Goal: Information Seeking & Learning: Understand process/instructions

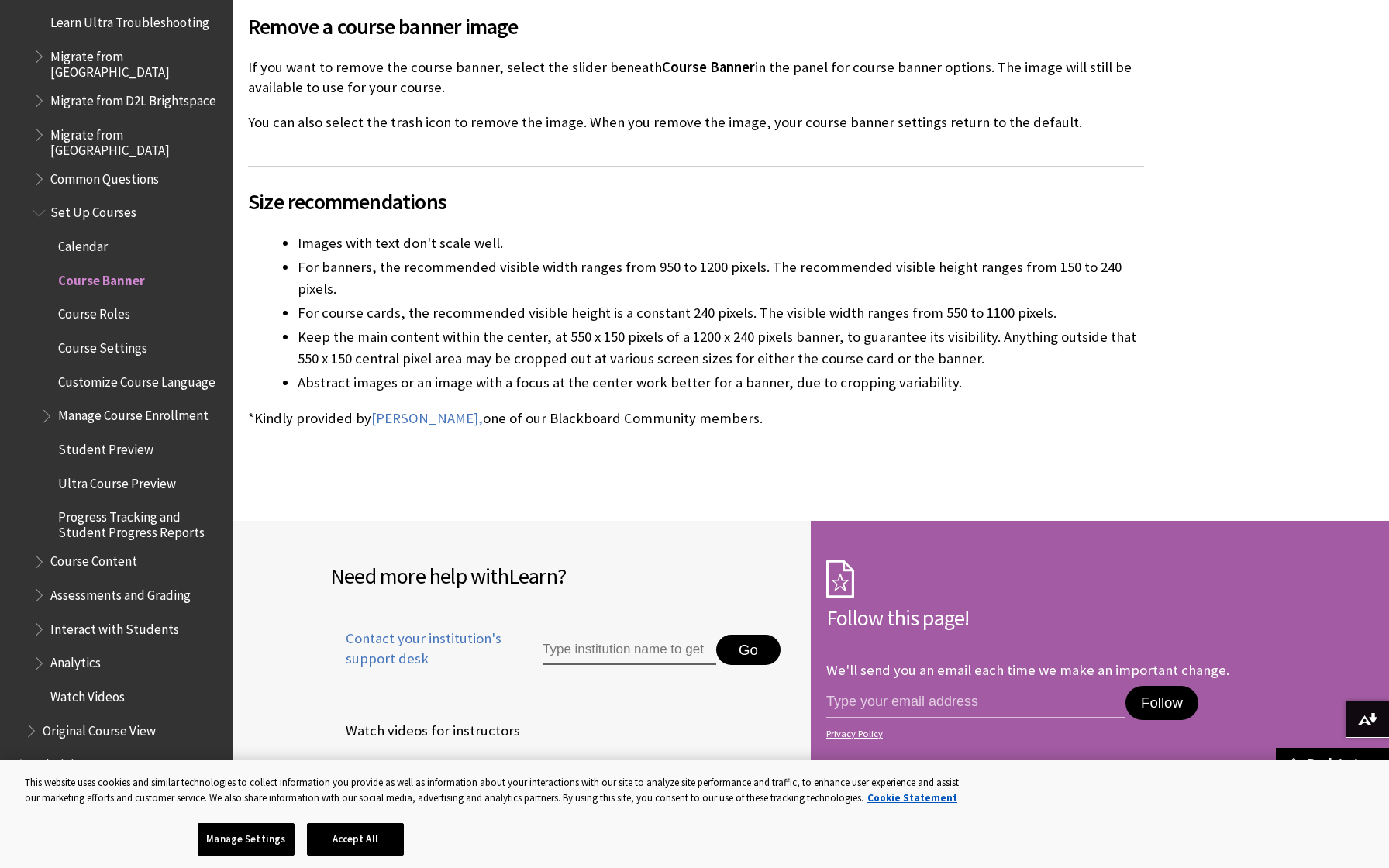
scroll to position [1961, 0]
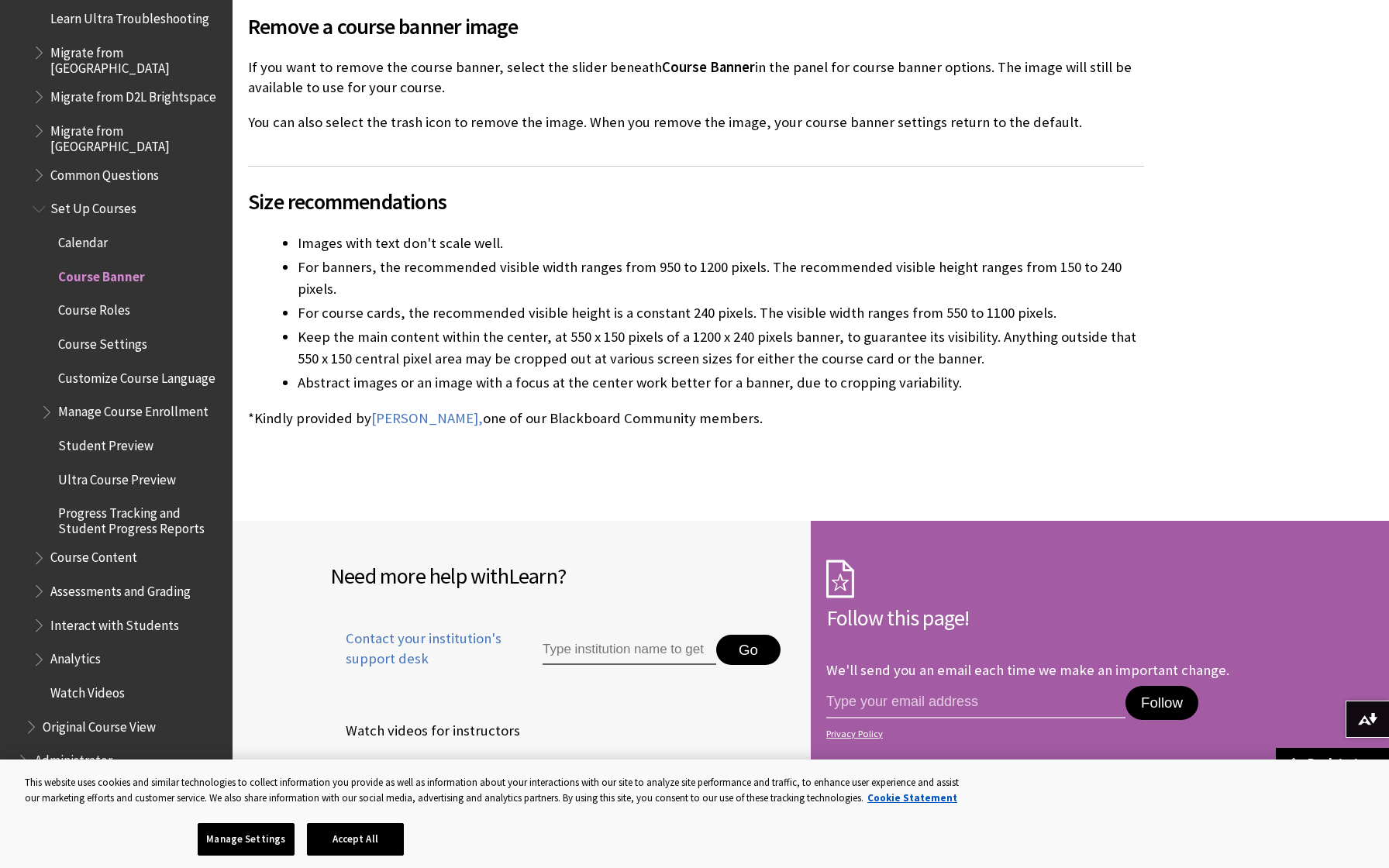
click at [84, 331] on span "Course Settings" at bounding box center [103, 341] width 89 height 21
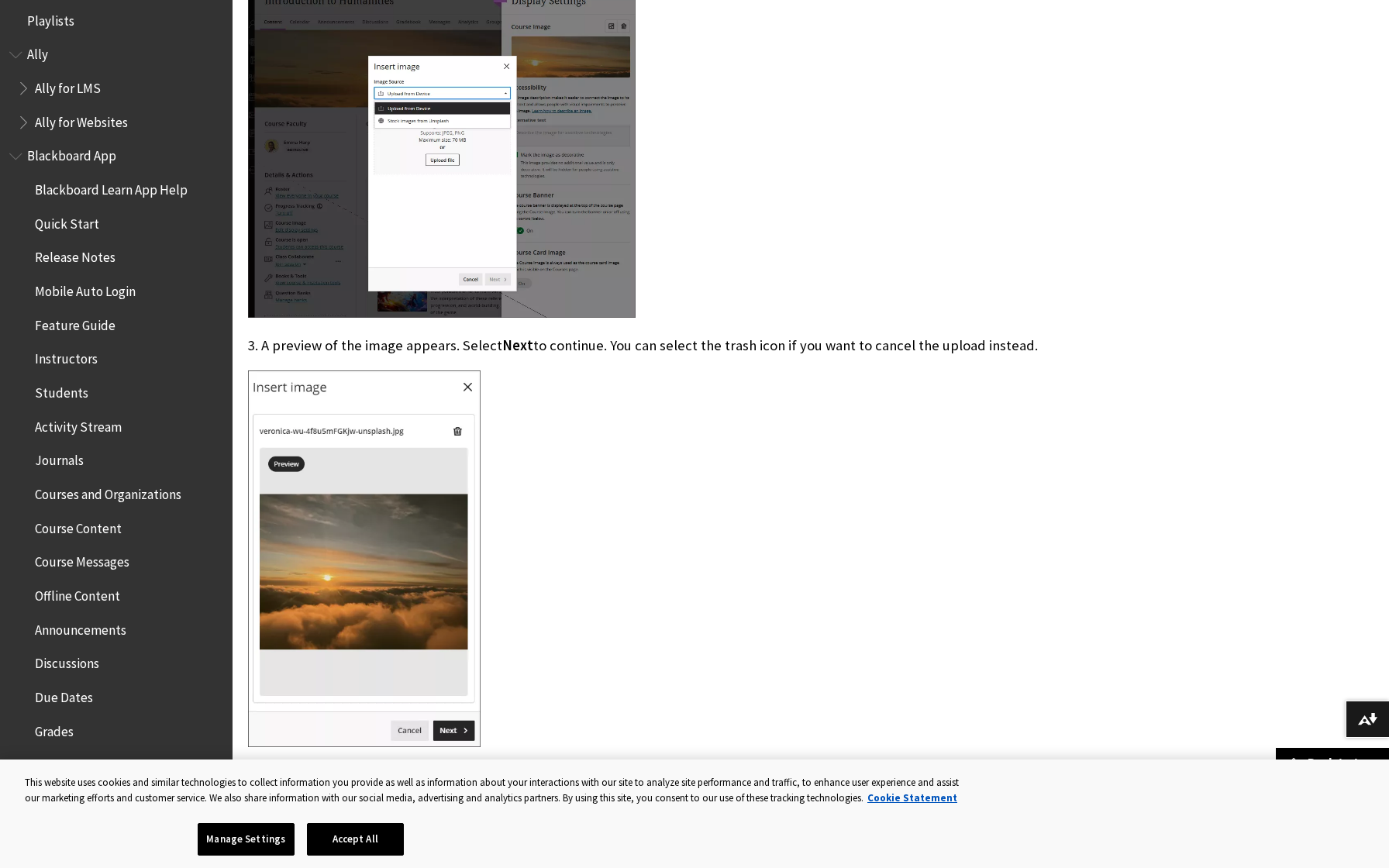
scroll to position [0, 0]
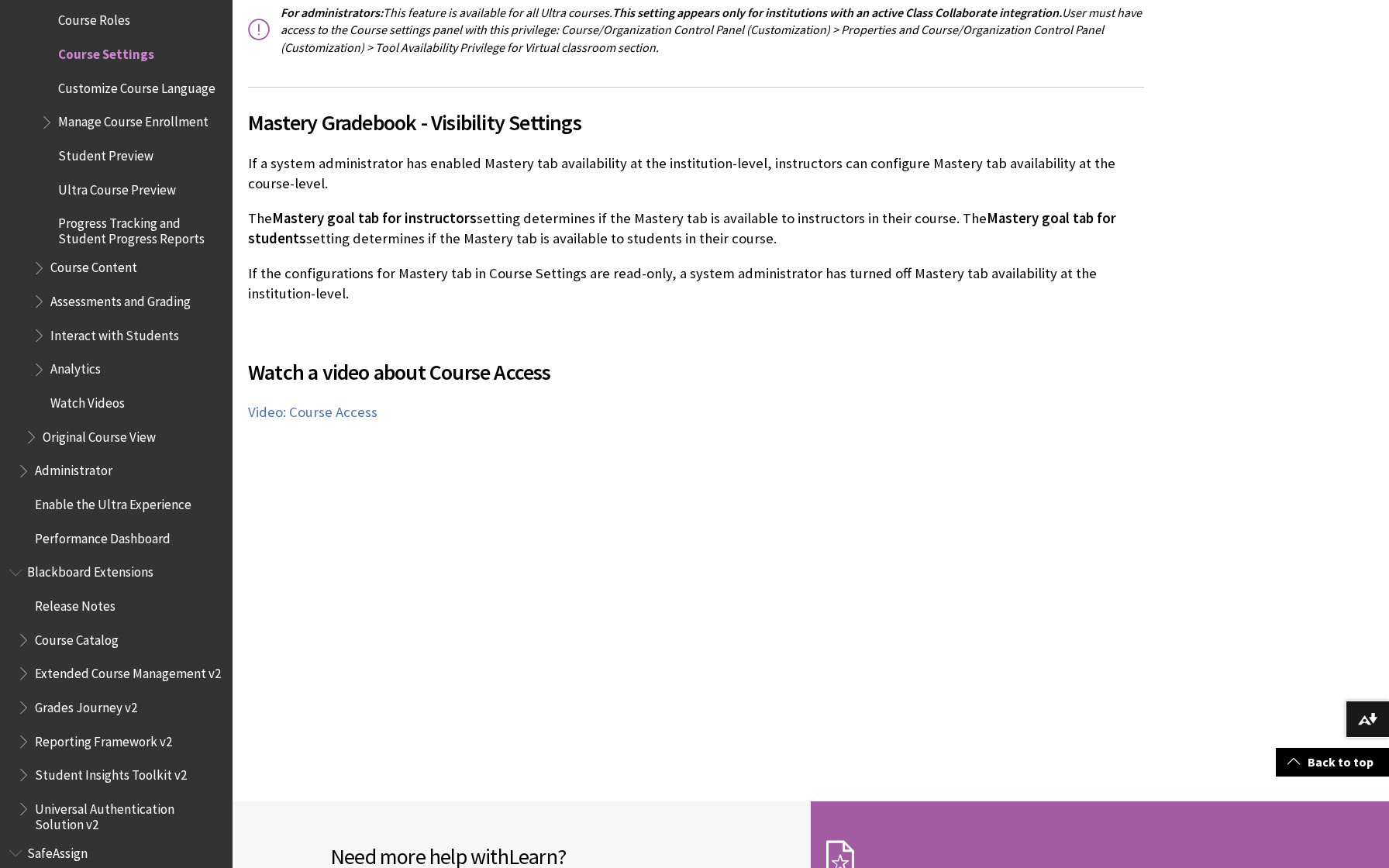
scroll to position [3308, 0]
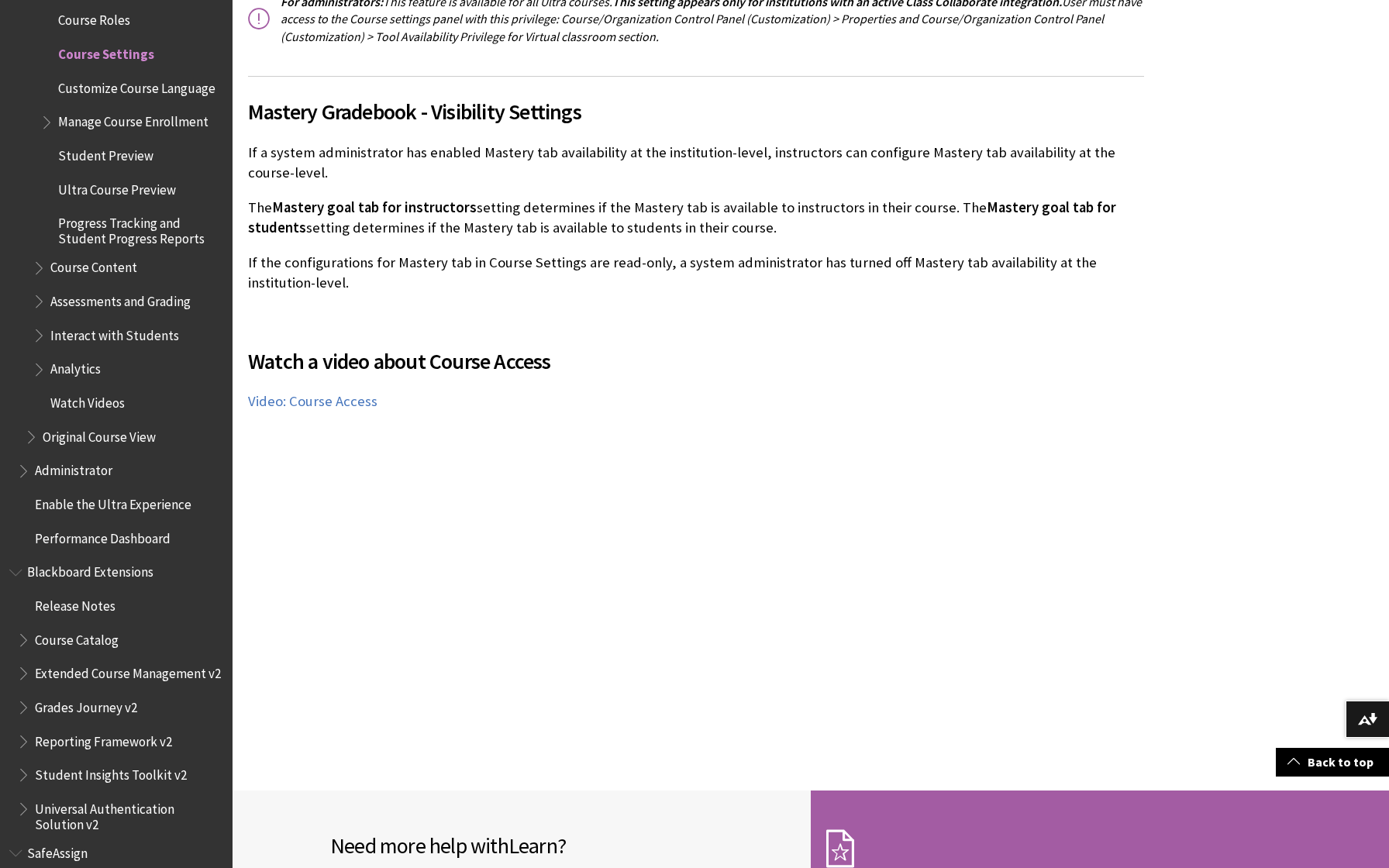
click at [103, 390] on span "Watch Videos" at bounding box center [88, 400] width 74 height 21
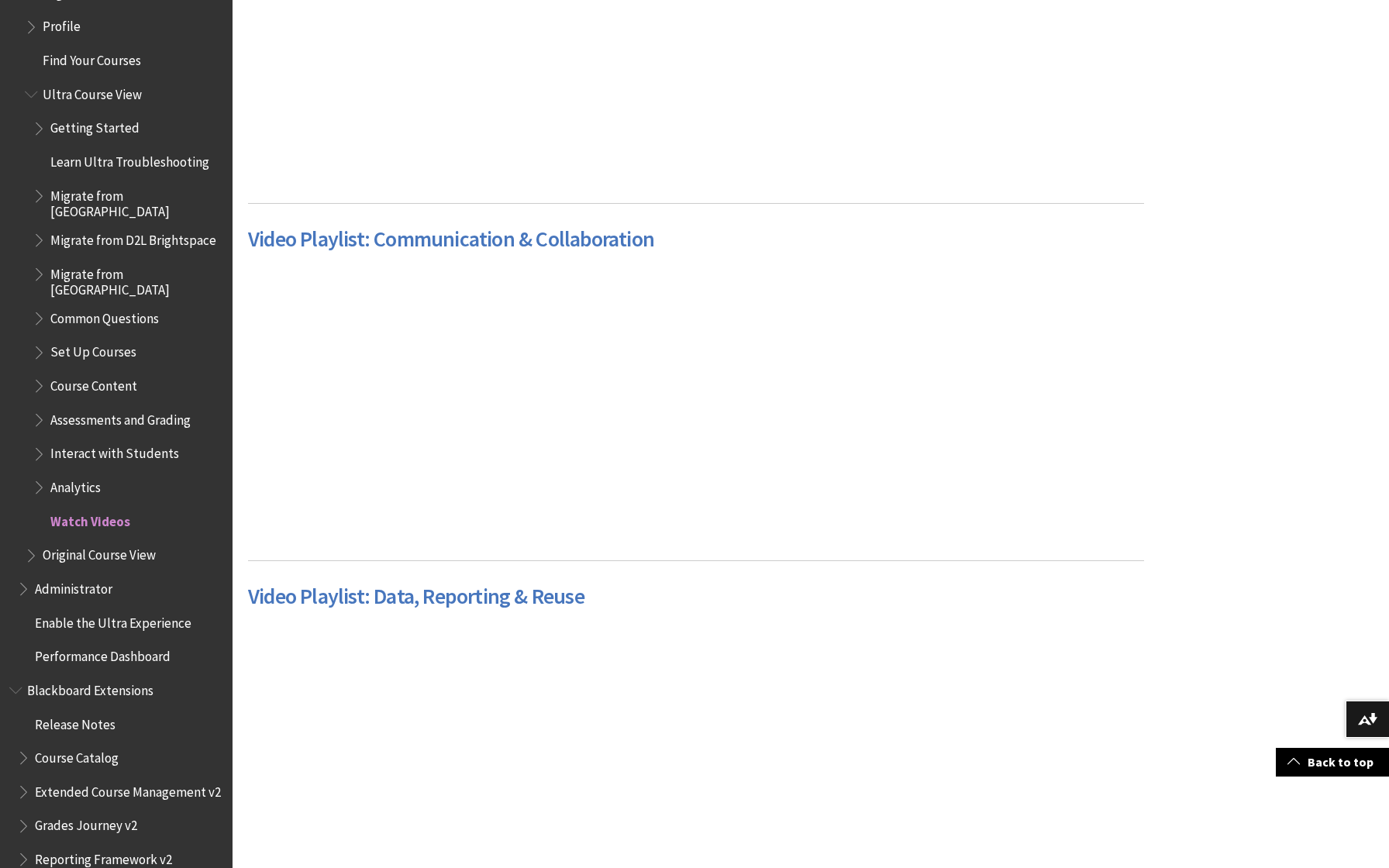
scroll to position [1814, 0]
